Goal: Information Seeking & Learning: Check status

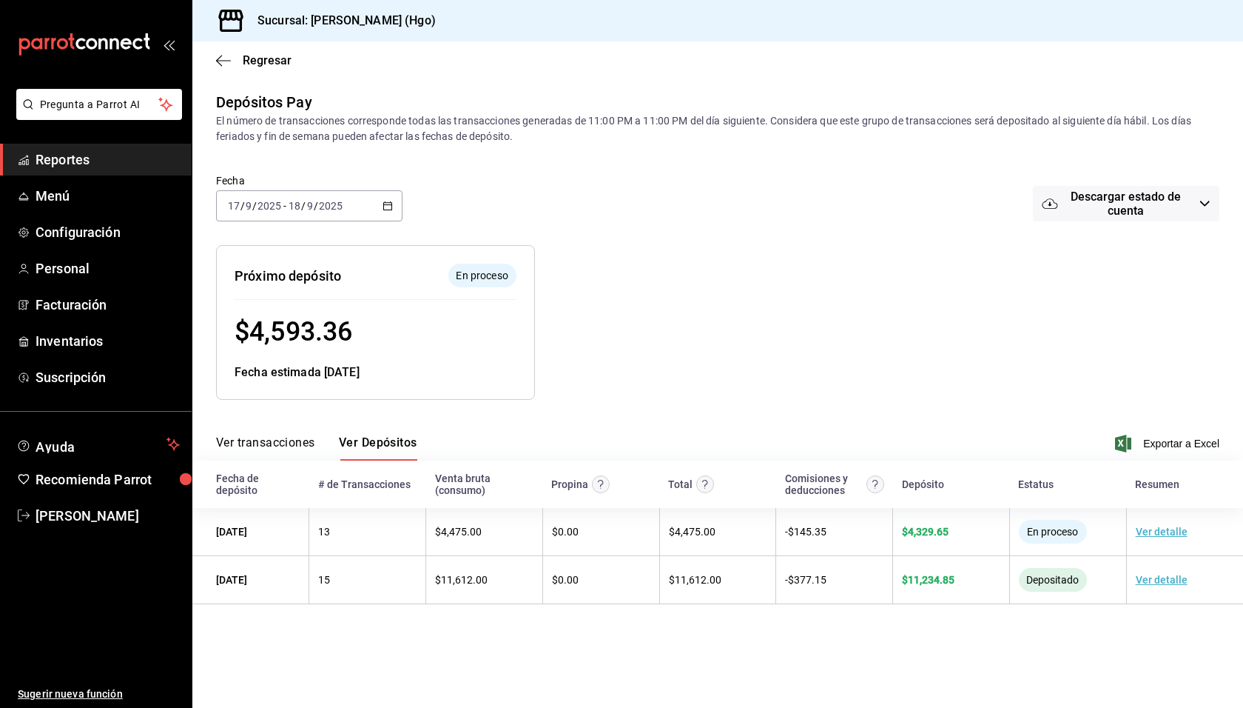
click at [81, 149] on link "Reportes" at bounding box center [96, 160] width 192 height 32
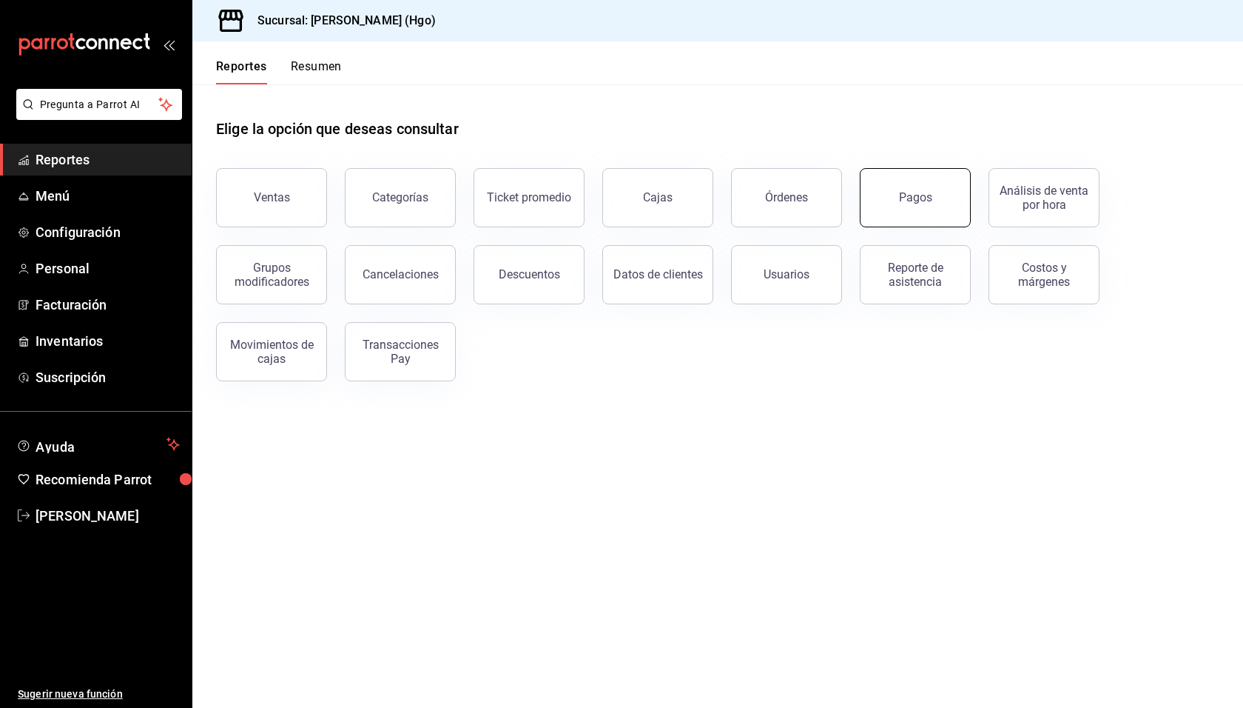
click at [916, 188] on button "Pagos" at bounding box center [915, 197] width 111 height 59
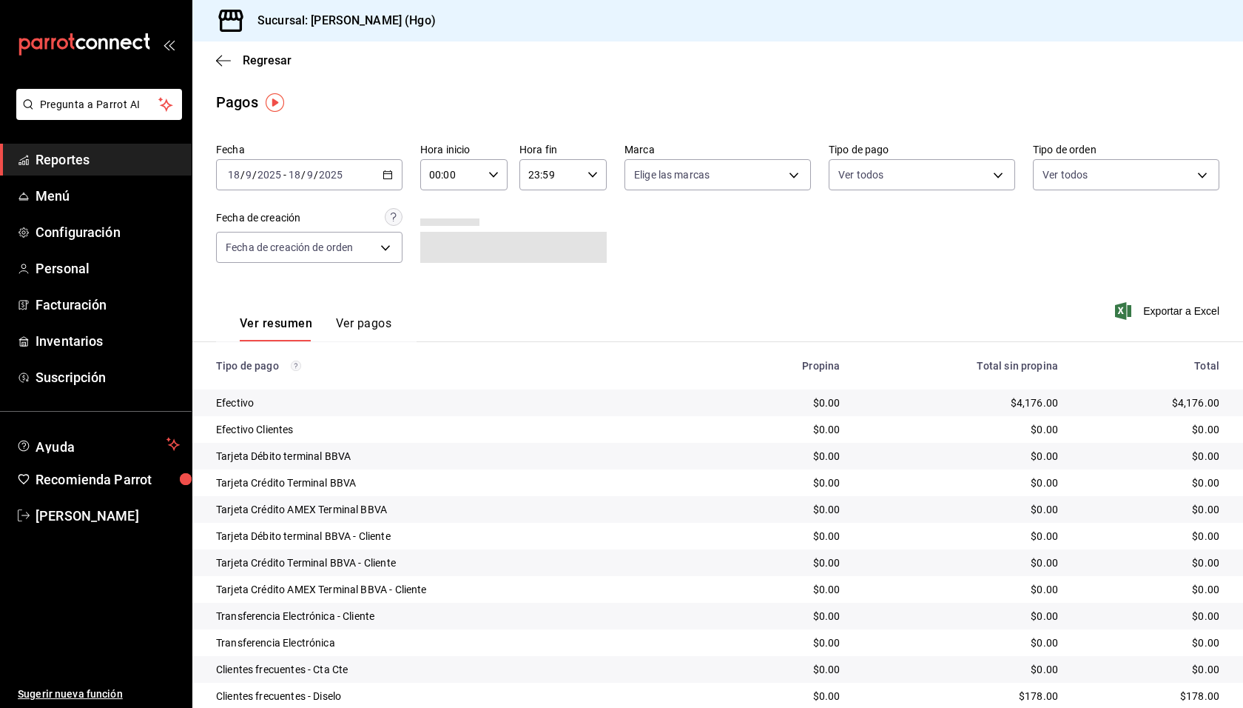
click at [324, 169] on input "2025" at bounding box center [330, 175] width 25 height 12
click at [300, 218] on span "Hoy" at bounding box center [286, 220] width 115 height 16
click at [366, 184] on div "[DATE] [DATE] - [DATE] [DATE]" at bounding box center [309, 174] width 187 height 31
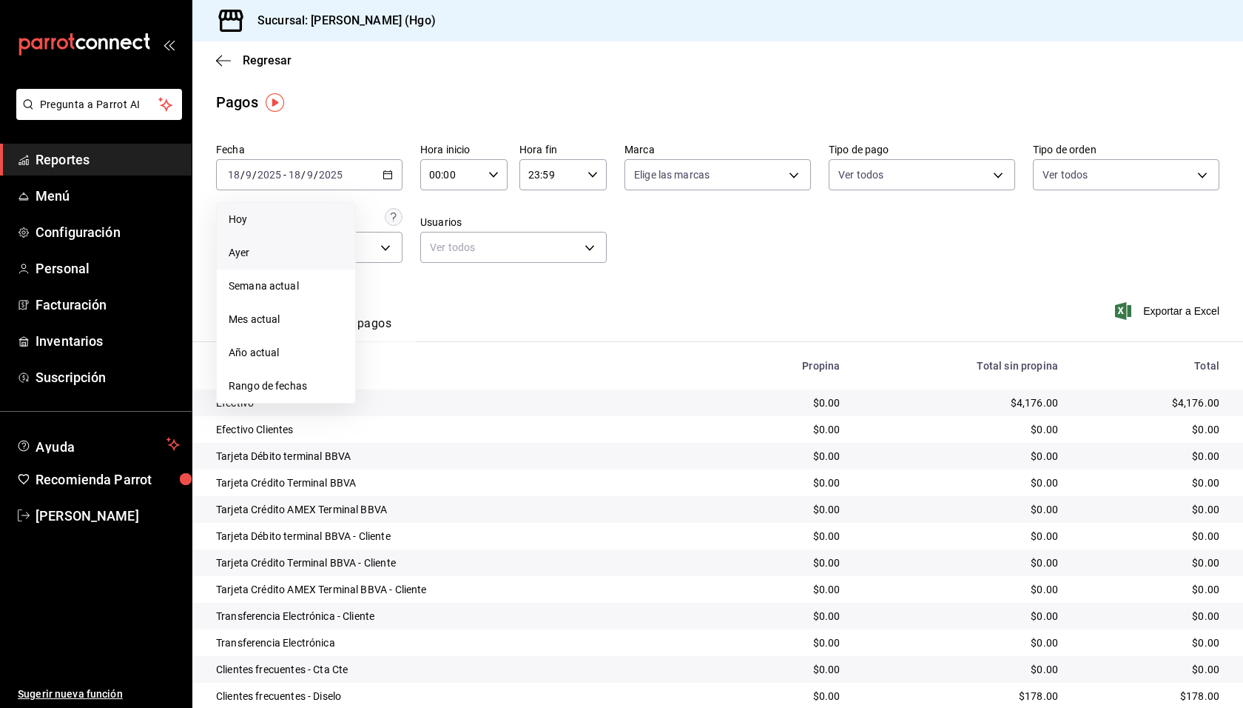
click at [289, 252] on span "Ayer" at bounding box center [286, 253] width 115 height 16
click at [304, 166] on div "[DATE] [DATE] - [DATE] [DATE]" at bounding box center [309, 174] width 187 height 31
click at [282, 221] on span "Hoy" at bounding box center [286, 220] width 115 height 16
click at [292, 172] on input "18" at bounding box center [294, 175] width 13 height 12
click at [281, 255] on span "Ayer" at bounding box center [286, 253] width 115 height 16
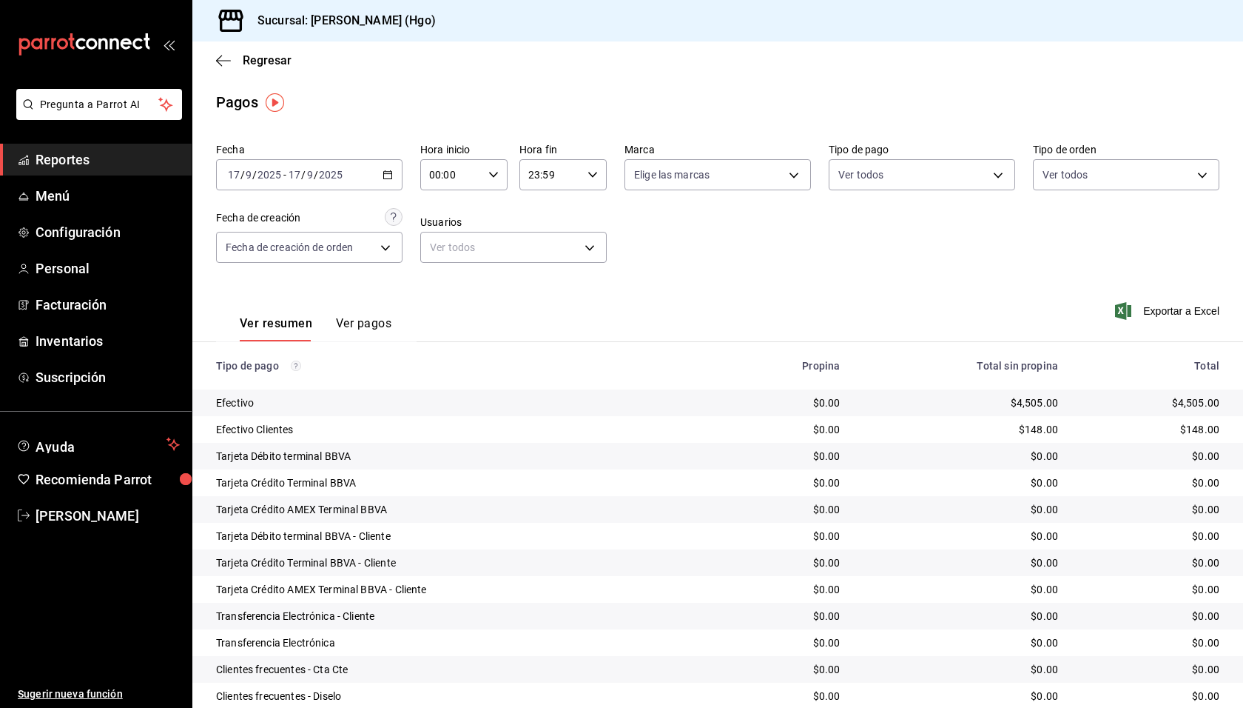
click at [310, 180] on input "9" at bounding box center [309, 175] width 7 height 12
click at [306, 212] on span "Hoy" at bounding box center [286, 220] width 115 height 16
click at [544, 110] on div "Pagos" at bounding box center [717, 102] width 1051 height 22
click at [275, 60] on span "Regresar" at bounding box center [267, 60] width 49 height 14
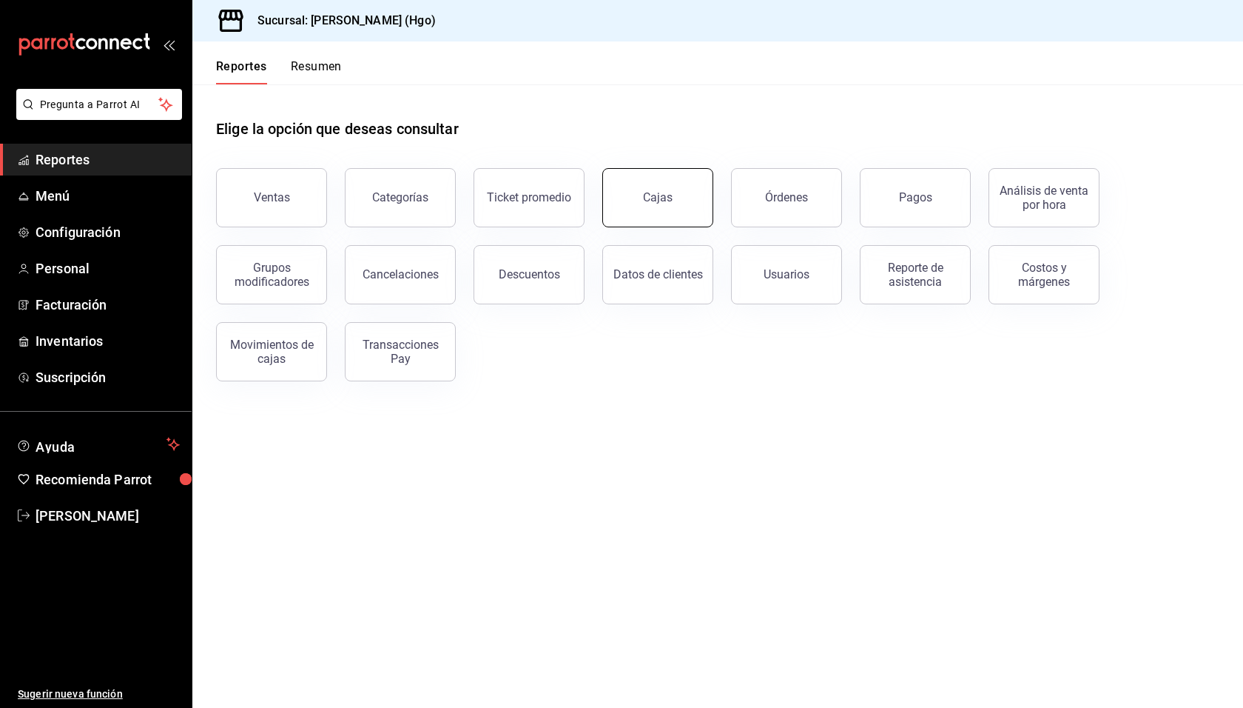
click at [655, 189] on div "Cajas" at bounding box center [658, 198] width 30 height 18
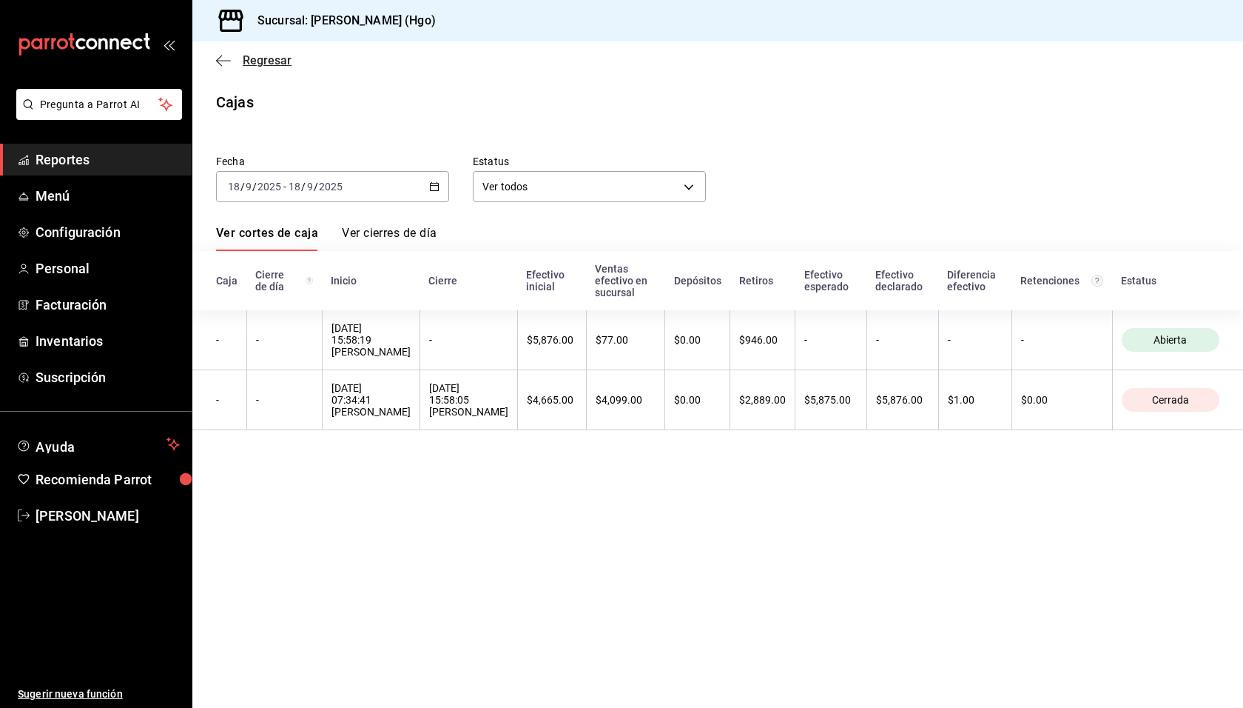
click at [281, 66] on span "Regresar" at bounding box center [267, 60] width 49 height 14
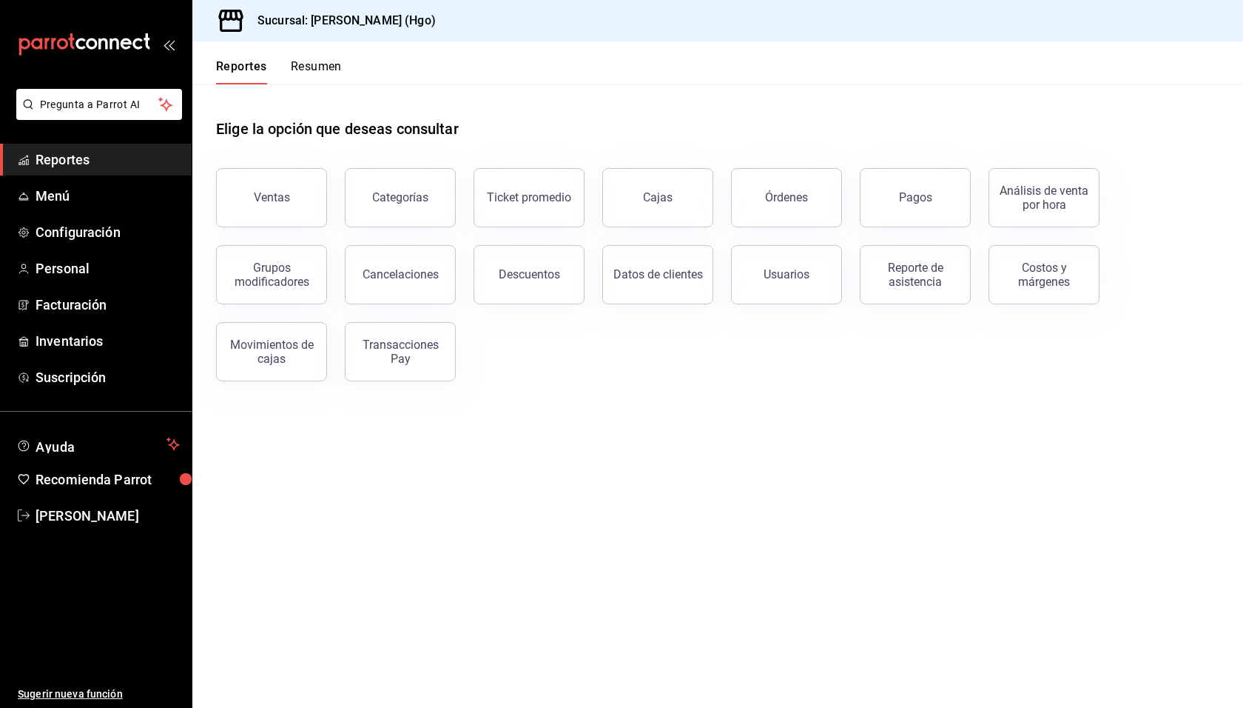
click at [332, 68] on button "Resumen" at bounding box center [316, 71] width 51 height 25
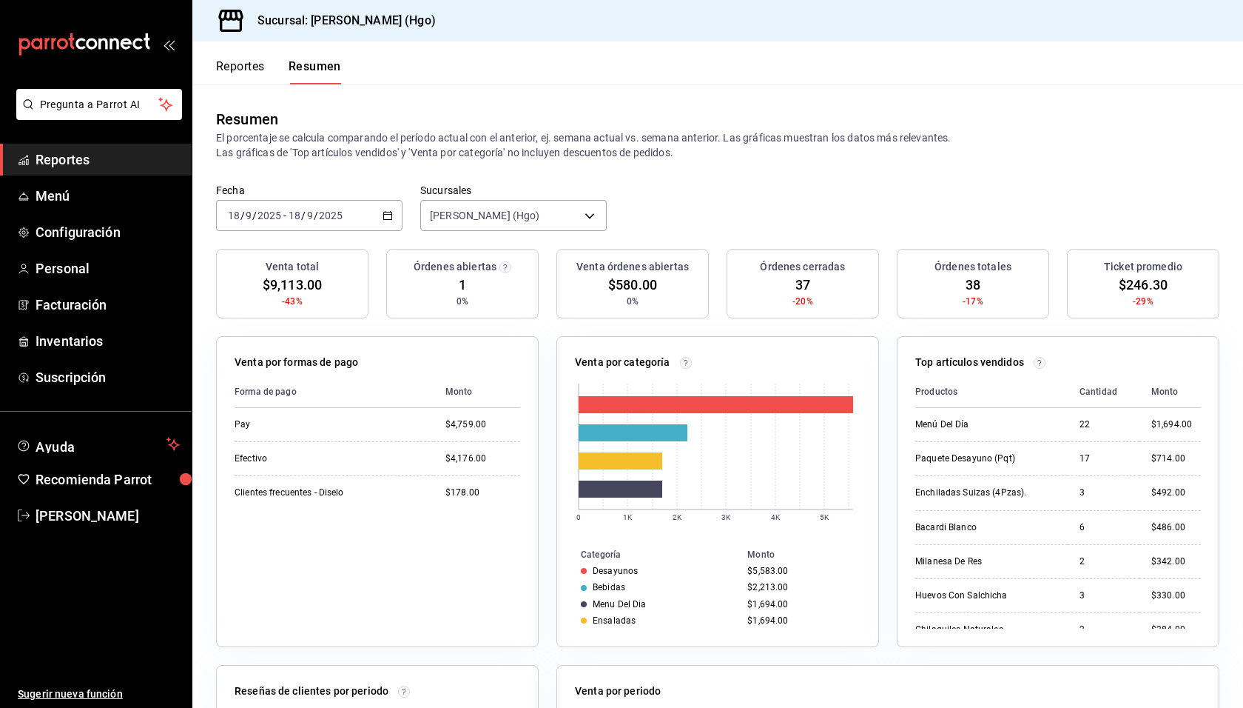
click at [238, 69] on button "Reportes" at bounding box center [240, 71] width 49 height 25
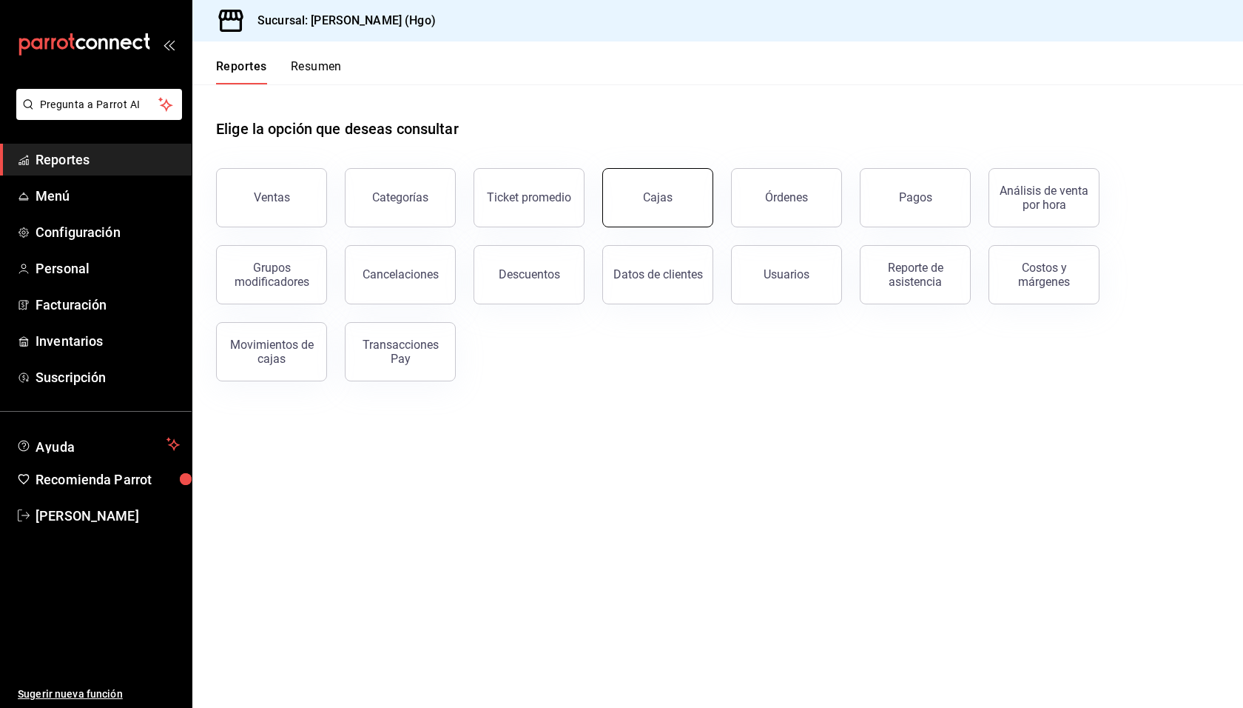
click at [614, 194] on link "Cajas" at bounding box center [657, 197] width 111 height 59
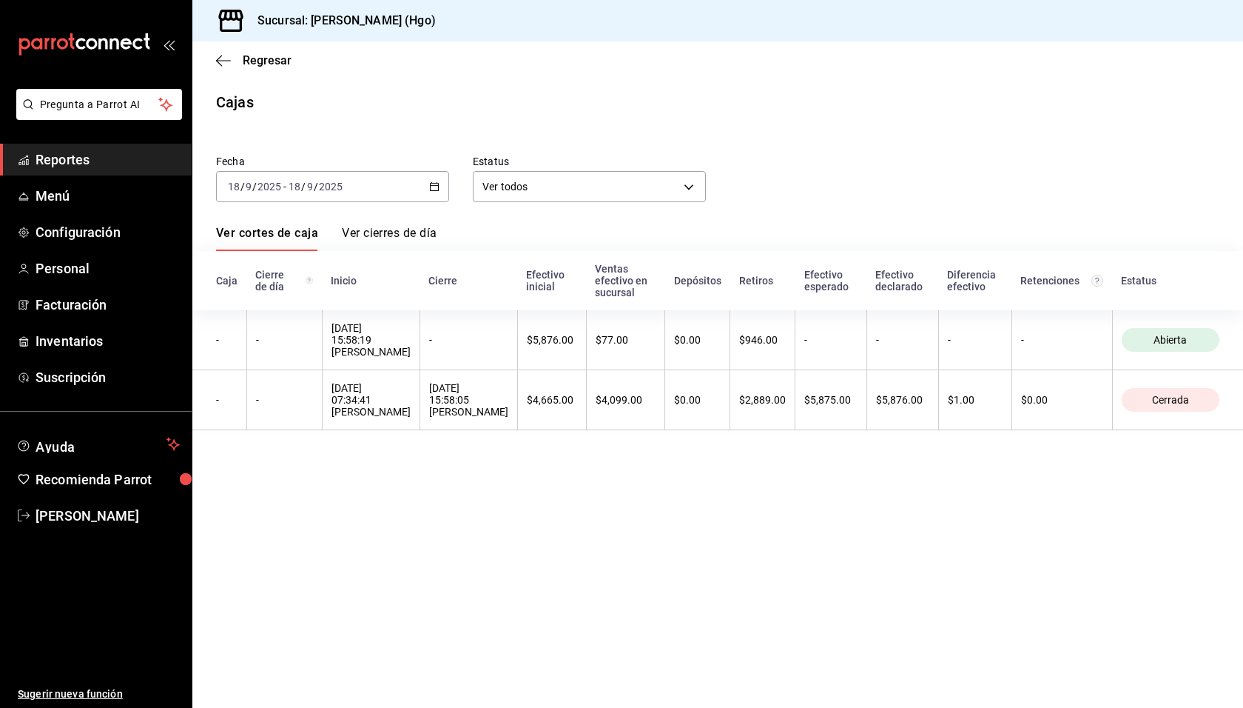
click at [633, 574] on main "Regresar Cajas Fecha [DATE] [DATE] - [DATE] [DATE] Estatus Ver todos ALL Ver co…" at bounding box center [717, 374] width 1051 height 666
click at [477, 82] on main "Regresar Cajas Fecha [DATE] [DATE] - [DATE] [DATE] Estatus Ver todos ALL Ver co…" at bounding box center [717, 374] width 1051 height 666
click at [281, 60] on span "Regresar" at bounding box center [267, 60] width 49 height 14
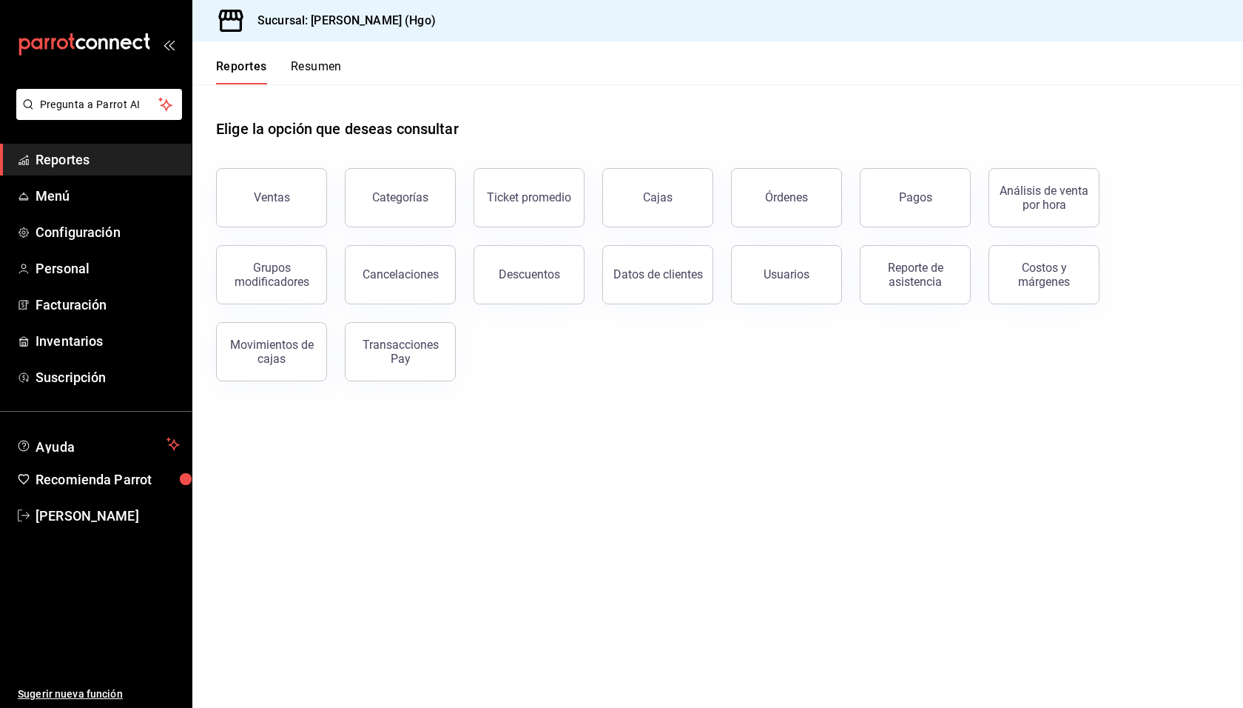
click at [741, 420] on main "Elige la opción que deseas consultar Ventas Categorías Ticket promedio Cajas Ór…" at bounding box center [717, 395] width 1051 height 623
